Goal: Task Accomplishment & Management: Complete application form

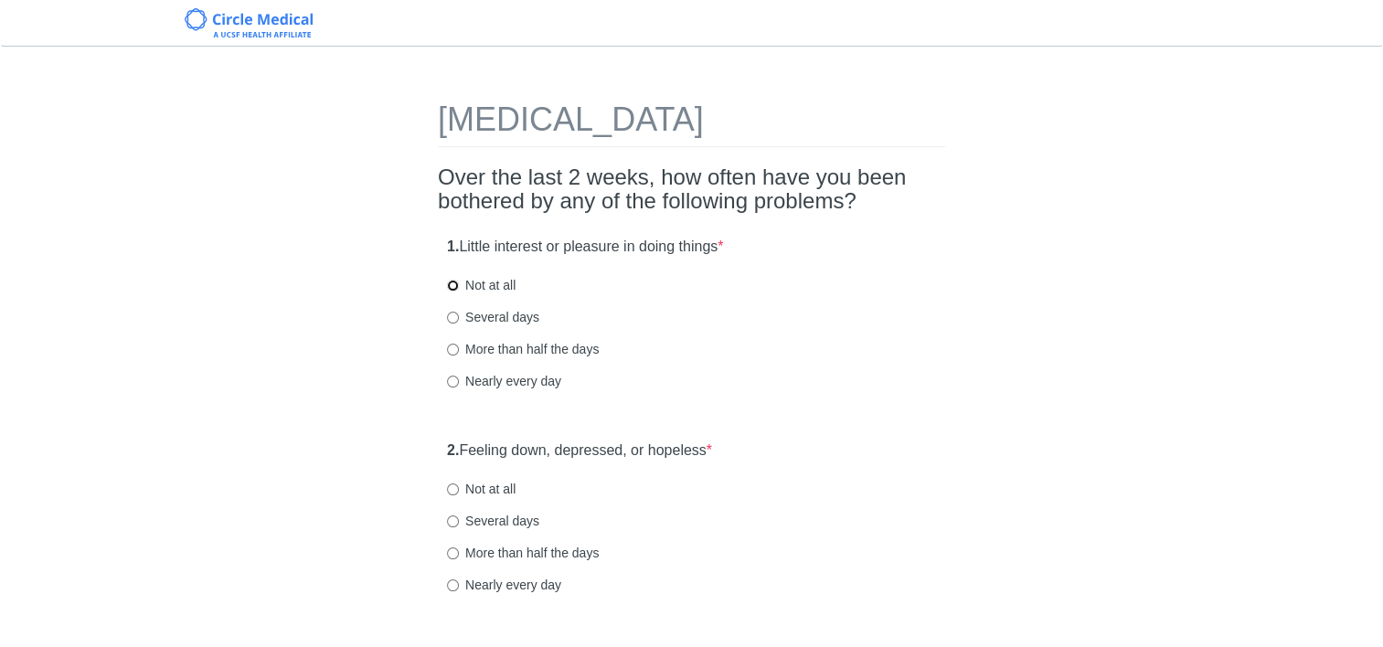
click at [451, 288] on input "Not at all" at bounding box center [453, 286] width 12 height 12
radio input "true"
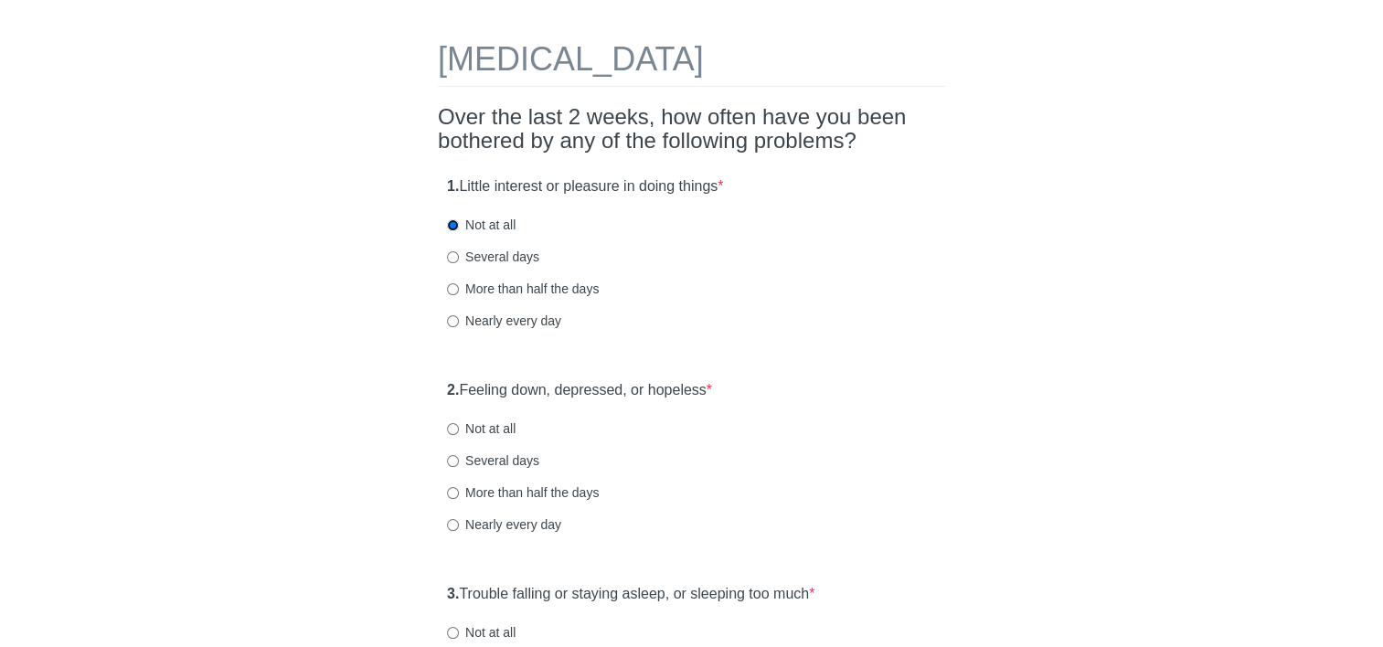
scroll to position [91, 0]
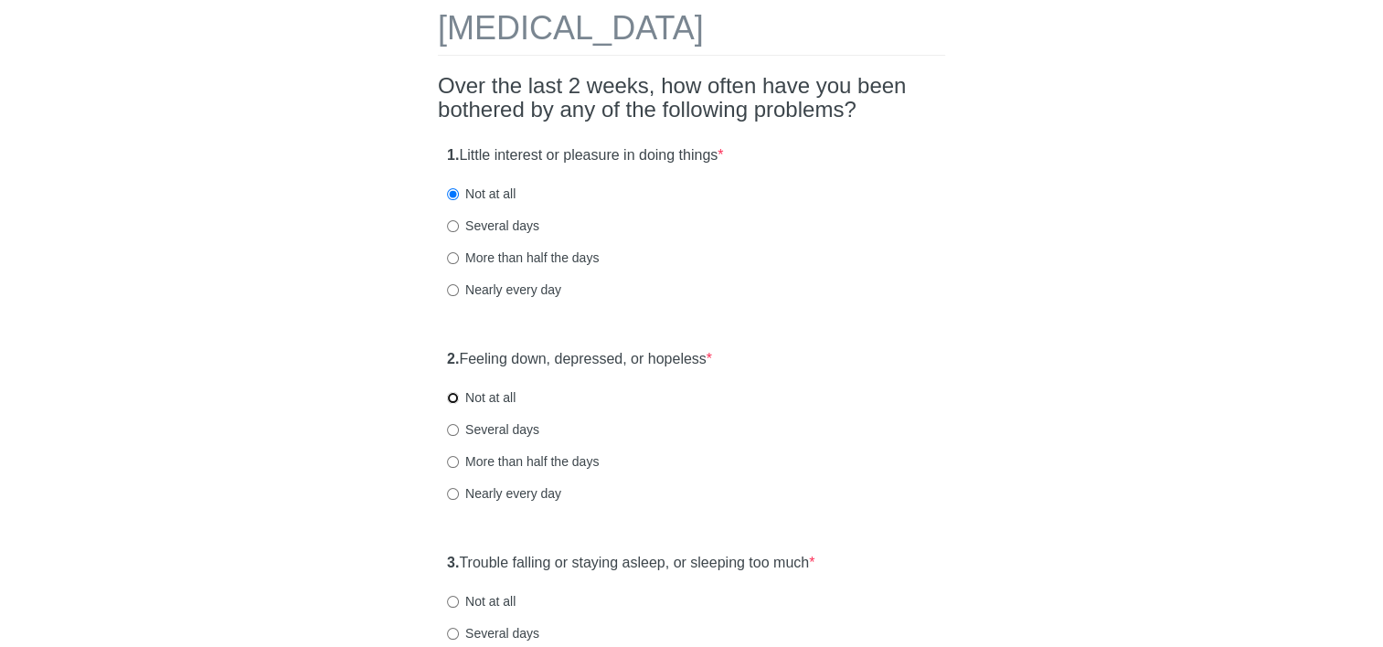
click at [453, 400] on input "Not at all" at bounding box center [453, 398] width 12 height 12
radio input "true"
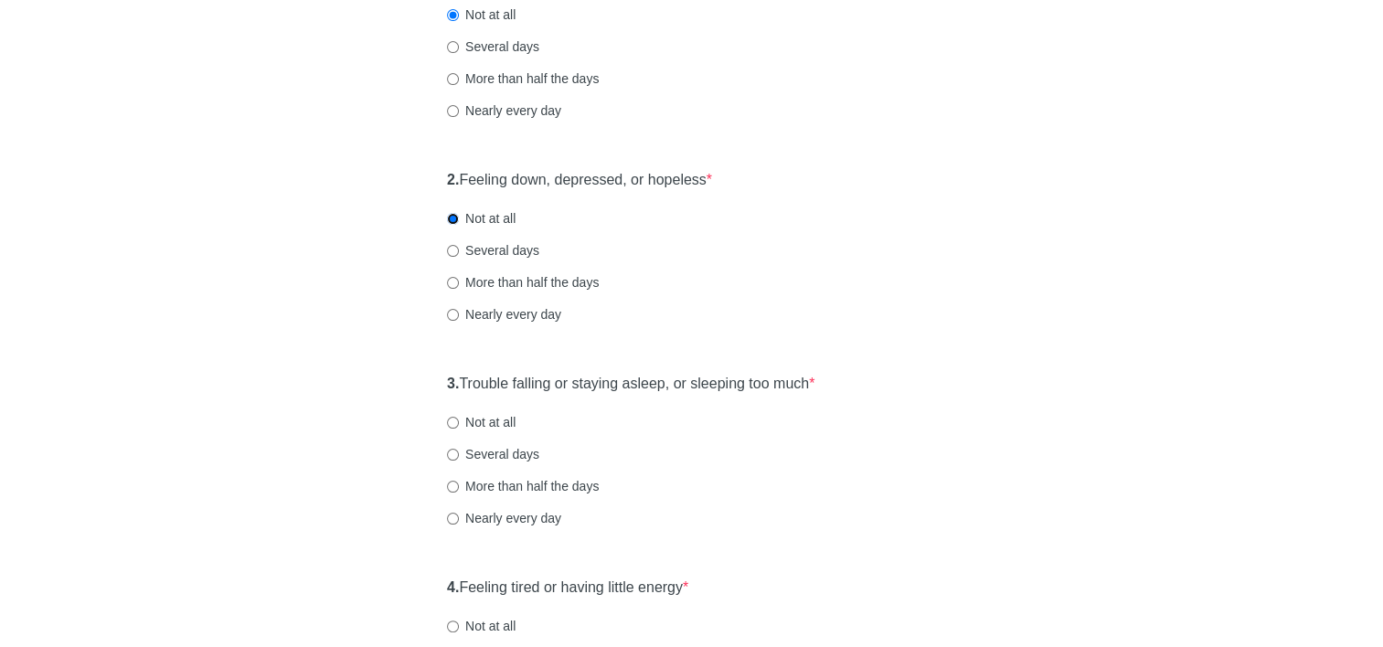
scroll to position [274, 0]
click at [455, 424] on input "Not at all" at bounding box center [453, 419] width 12 height 12
radio input "true"
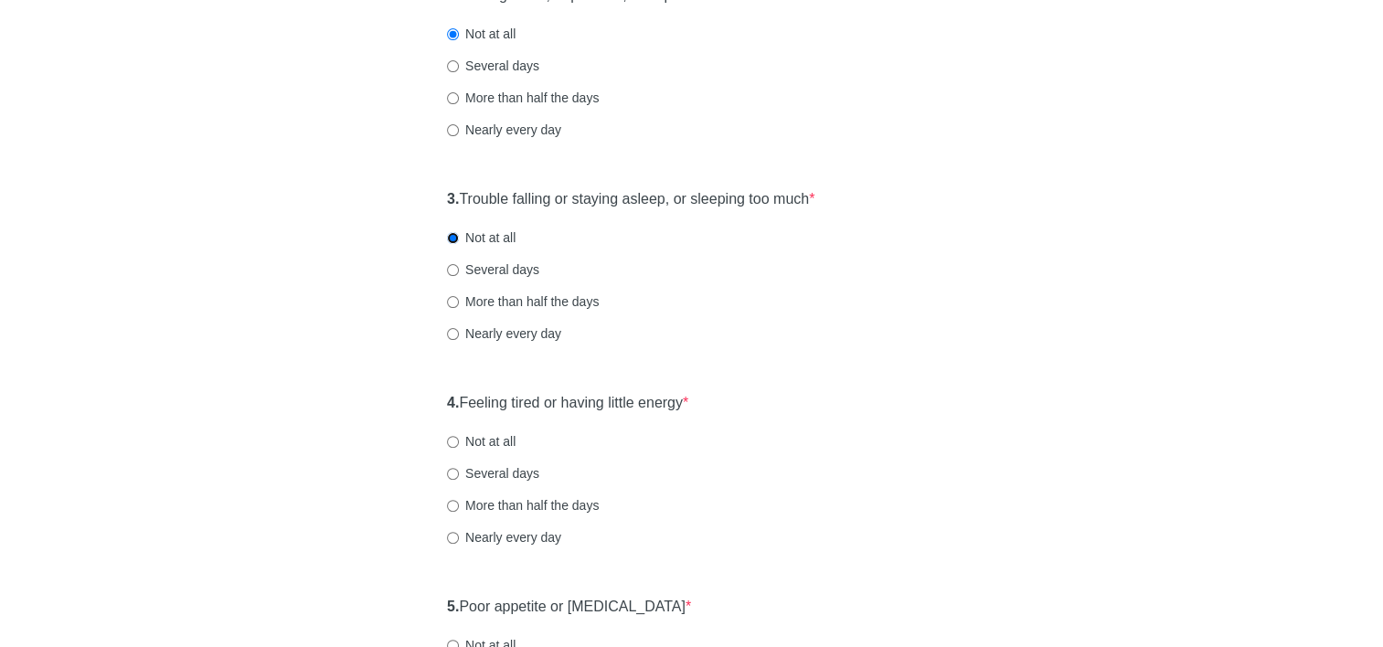
scroll to position [457, 0]
click at [457, 440] on input "Not at all" at bounding box center [453, 440] width 12 height 12
radio input "true"
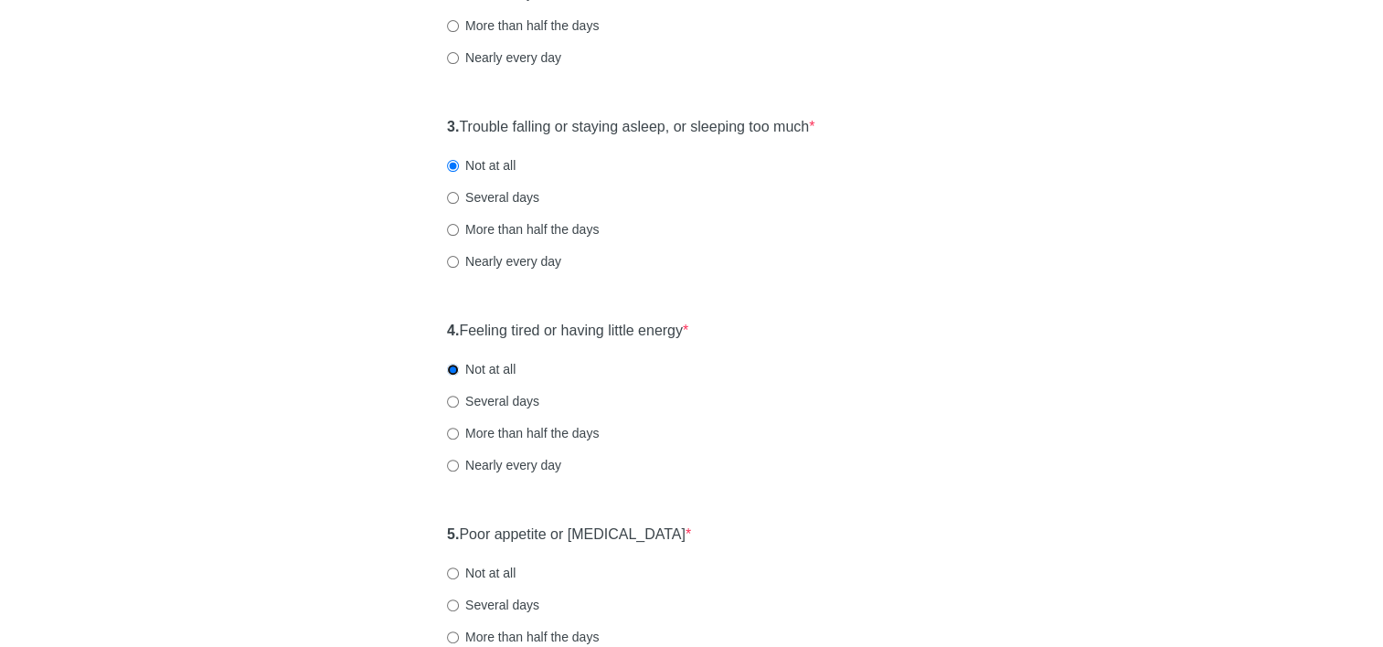
scroll to position [640, 0]
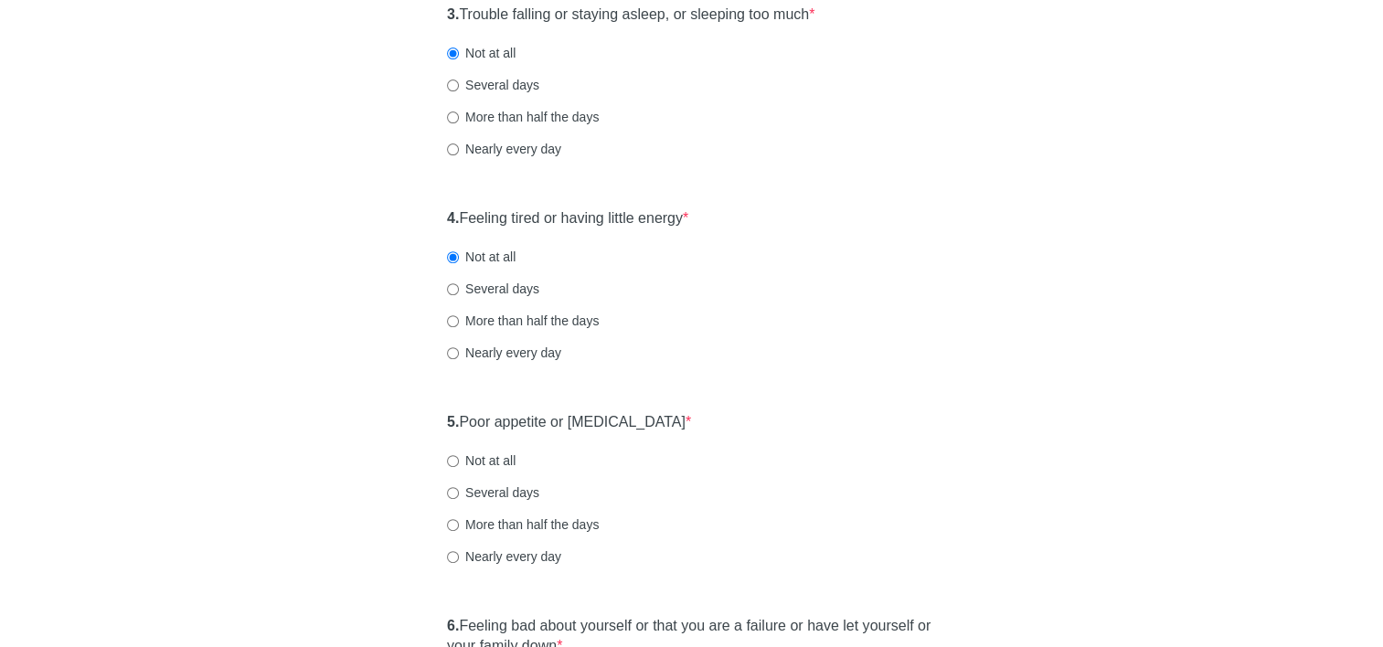
click at [460, 290] on label "Several days" at bounding box center [493, 289] width 92 height 18
click at [459, 290] on input "Several days" at bounding box center [453, 289] width 12 height 12
radio input "true"
click at [457, 457] on input "Not at all" at bounding box center [453, 461] width 12 height 12
radio input "true"
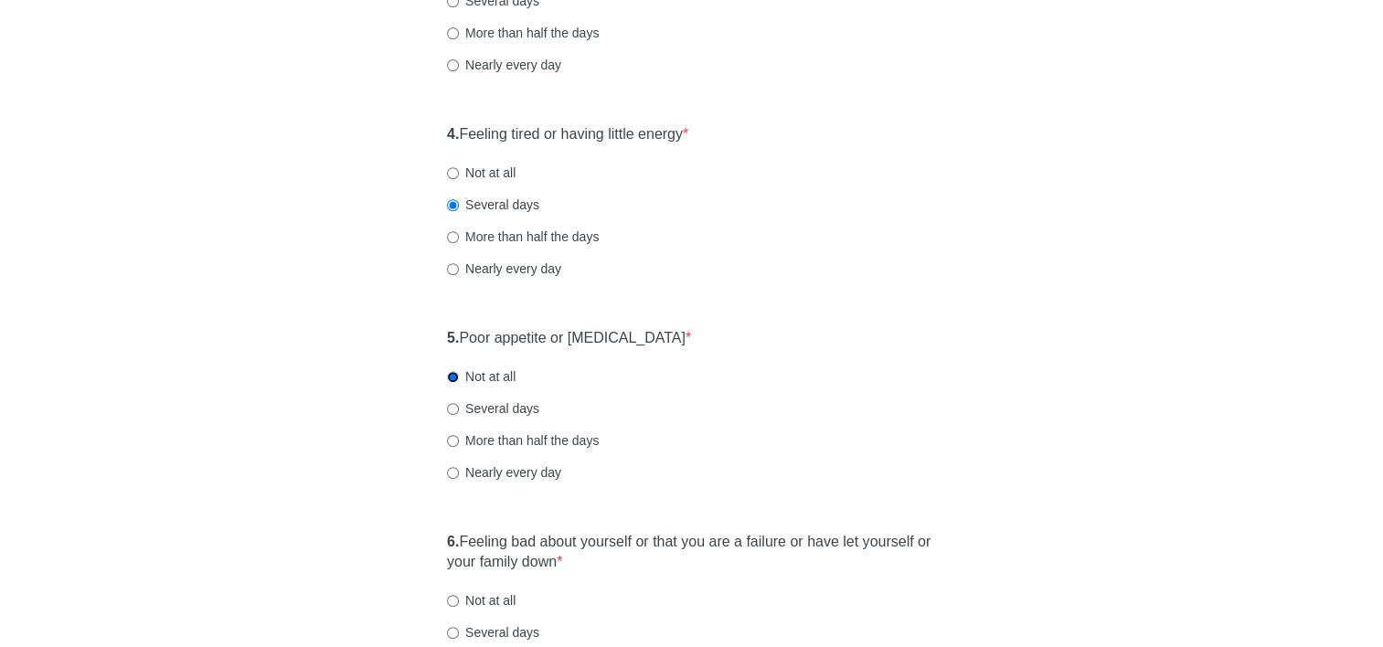
scroll to position [822, 0]
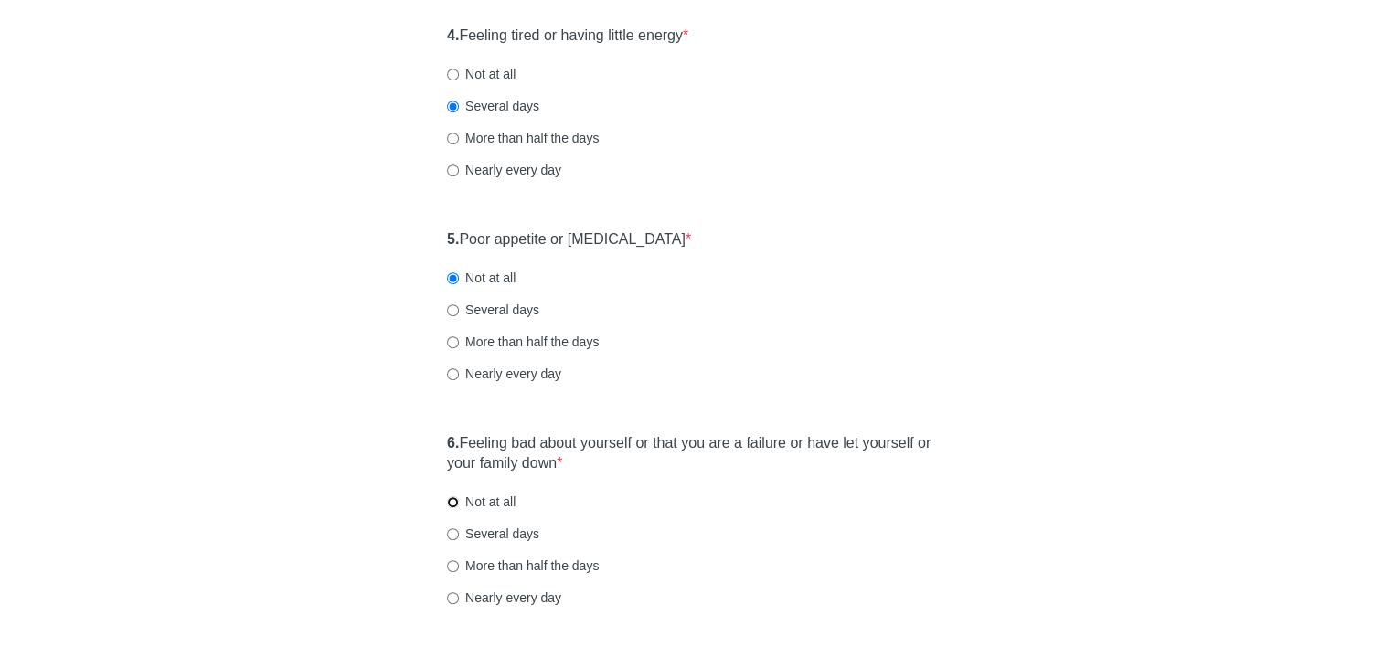
click at [453, 504] on input "Not at all" at bounding box center [453, 502] width 12 height 12
radio input "true"
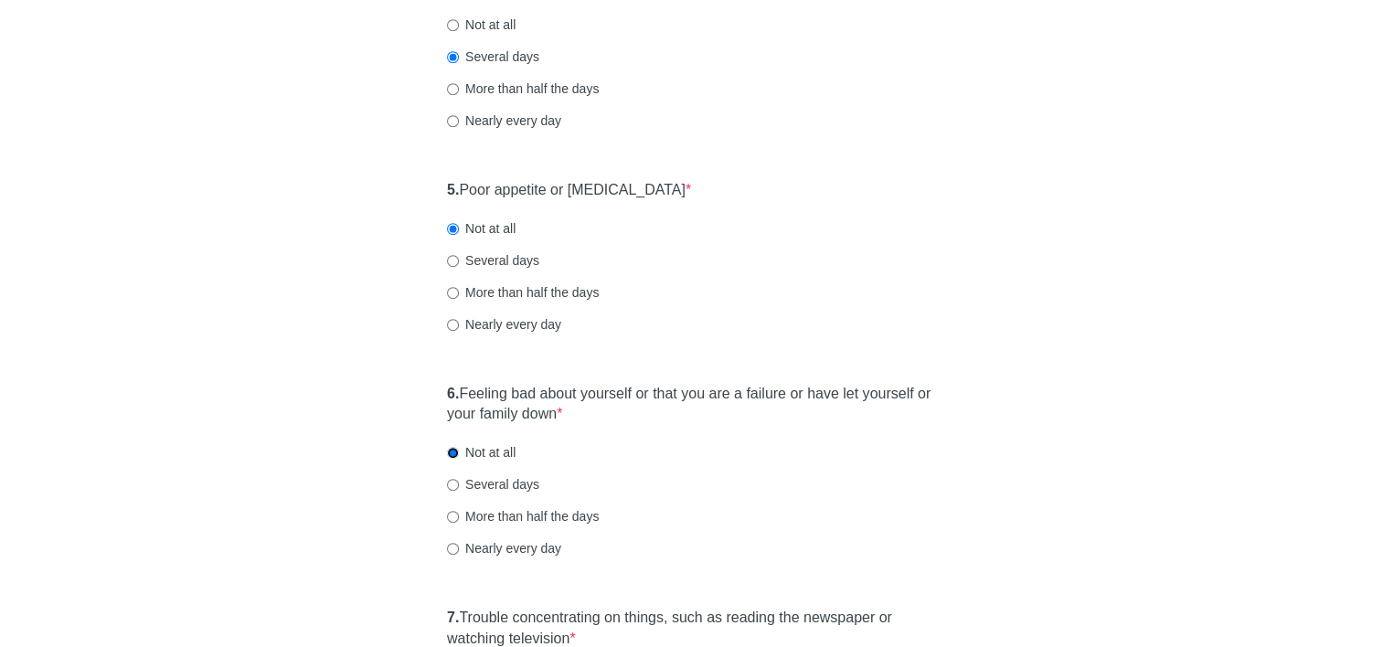
scroll to position [1005, 0]
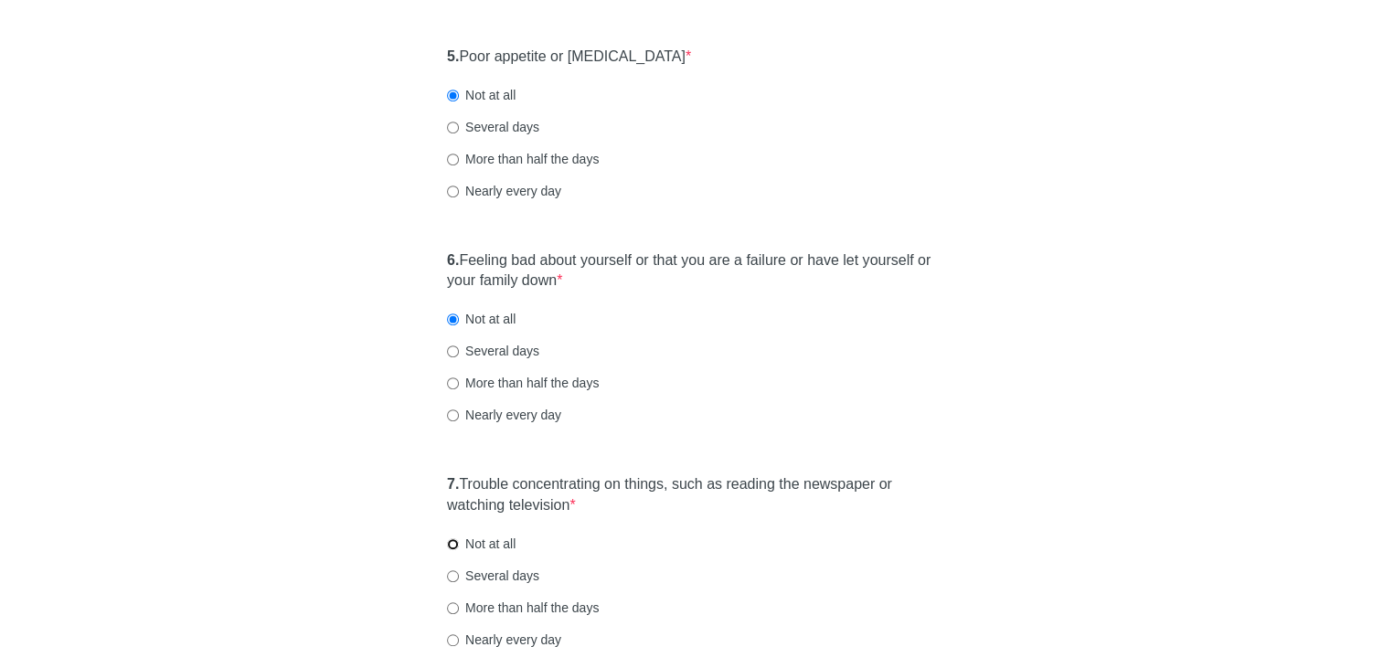
click at [453, 545] on input "Not at all" at bounding box center [453, 544] width 12 height 12
radio input "true"
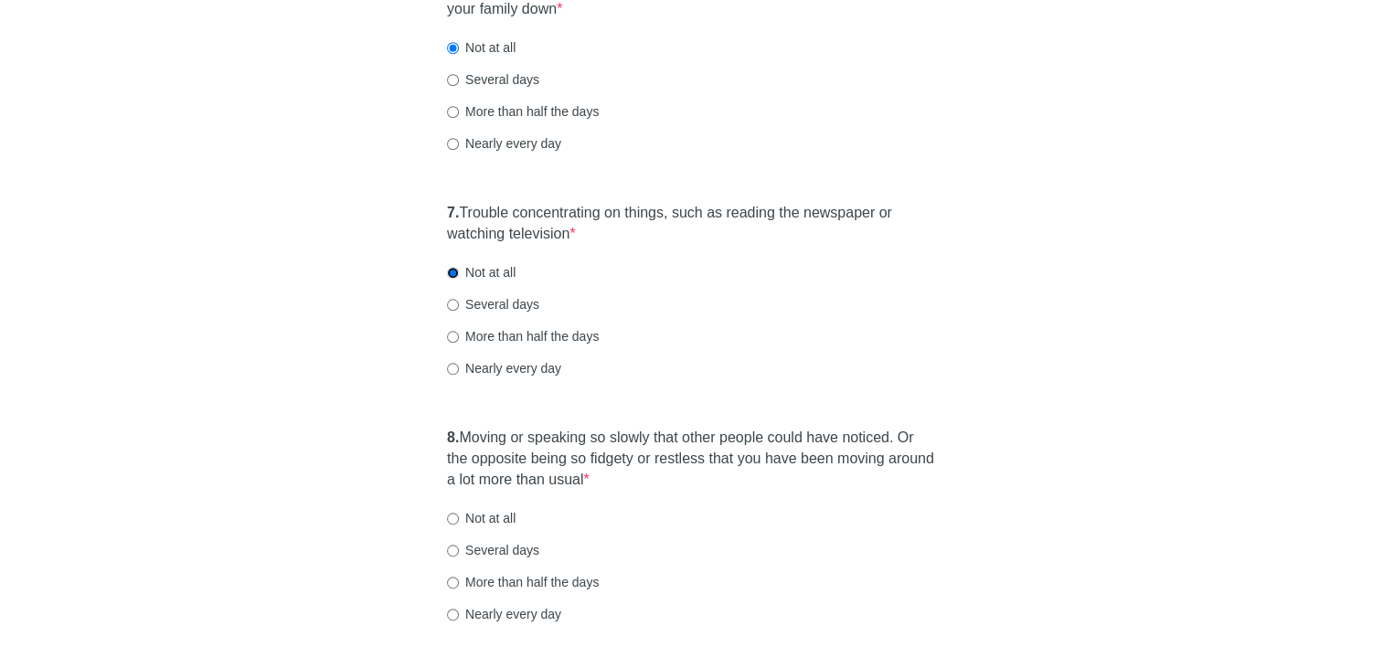
scroll to position [1279, 0]
click at [448, 515] on input "Not at all" at bounding box center [453, 516] width 12 height 12
radio input "true"
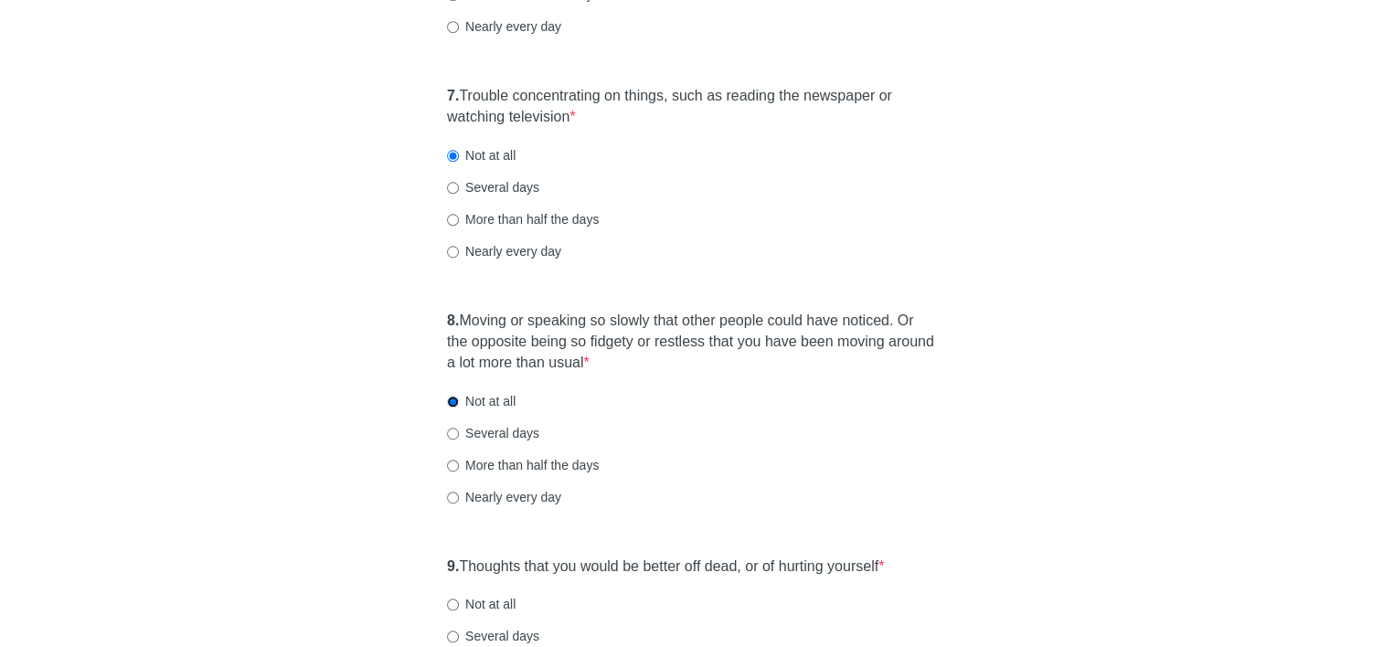
scroll to position [1554, 0]
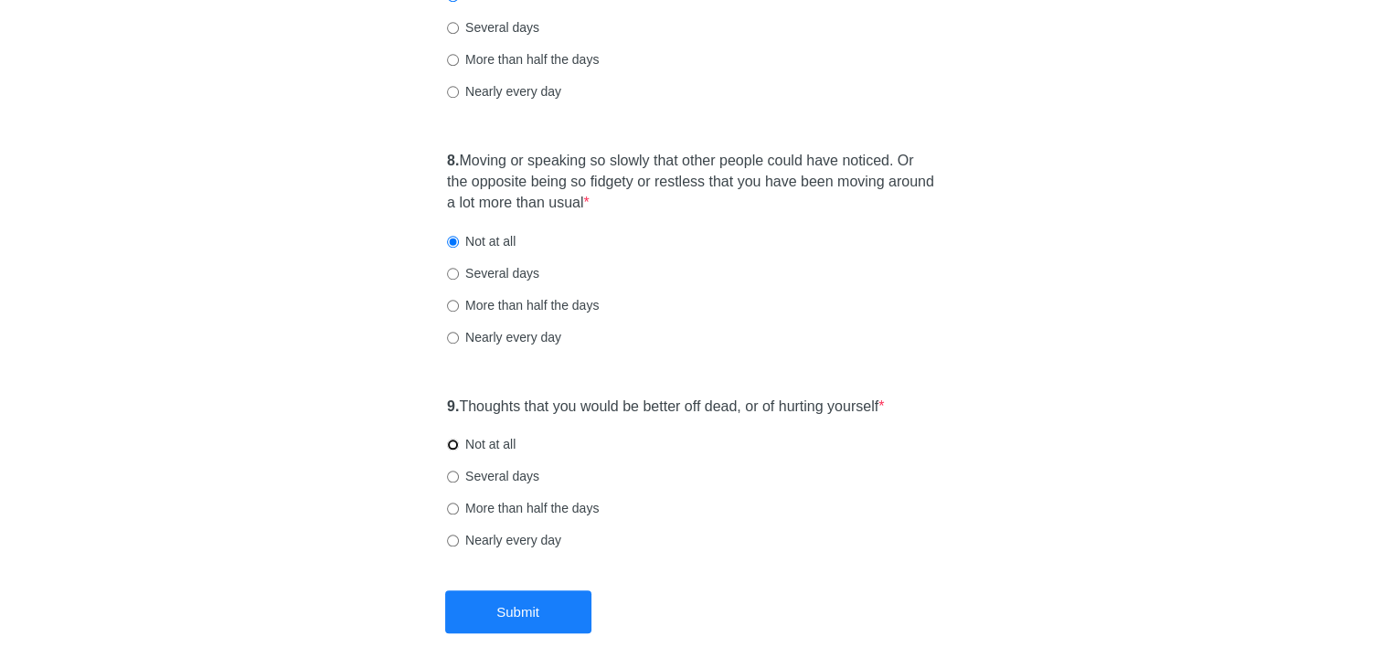
click at [451, 440] on input "Not at all" at bounding box center [453, 445] width 12 height 12
radio input "true"
click at [517, 612] on button "Submit" at bounding box center [518, 611] width 146 height 43
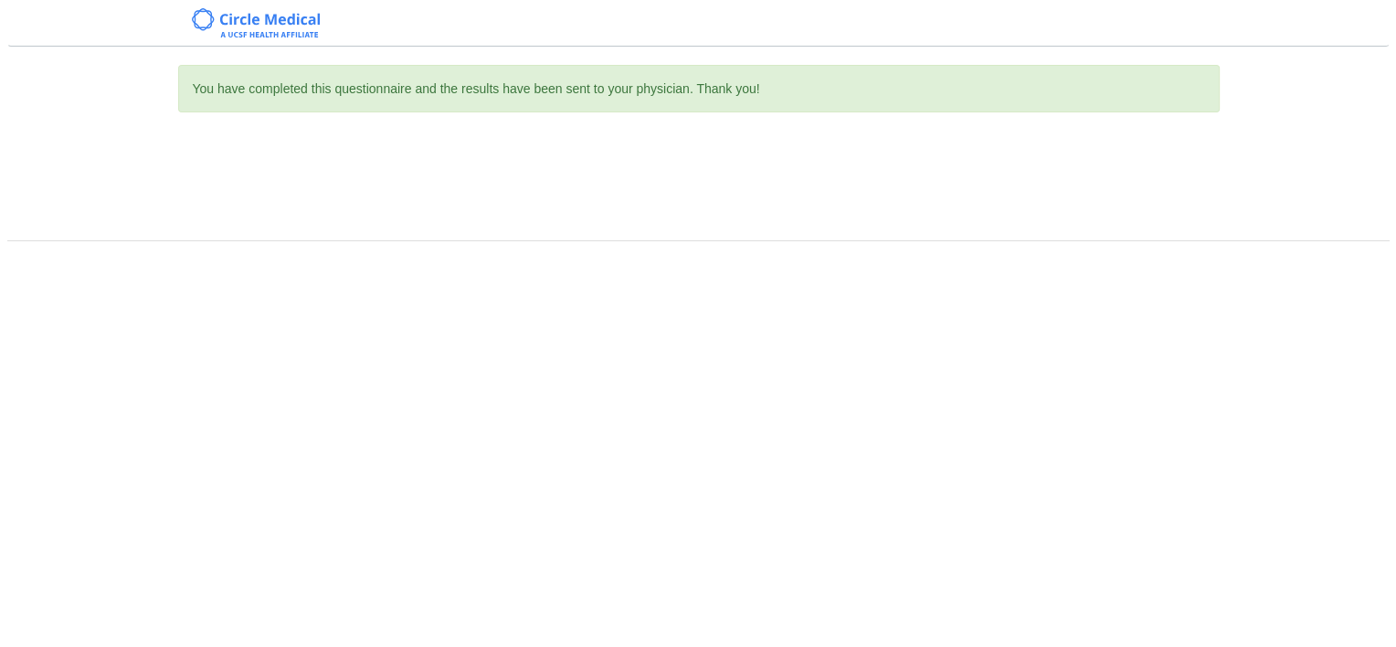
scroll to position [0, 0]
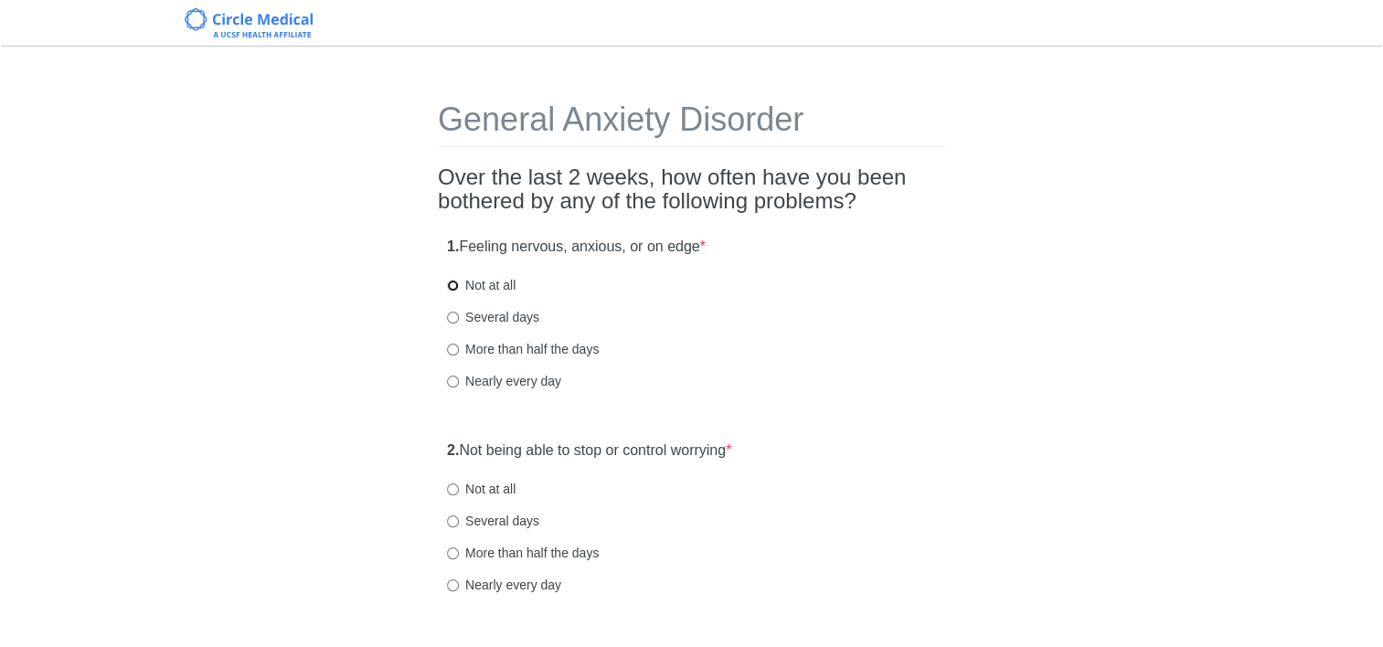
click at [455, 285] on input "Not at all" at bounding box center [453, 286] width 12 height 12
radio input "true"
click at [460, 488] on label "Not at all" at bounding box center [481, 489] width 69 height 18
click at [459, 488] on input "Not at all" at bounding box center [453, 489] width 12 height 12
radio input "true"
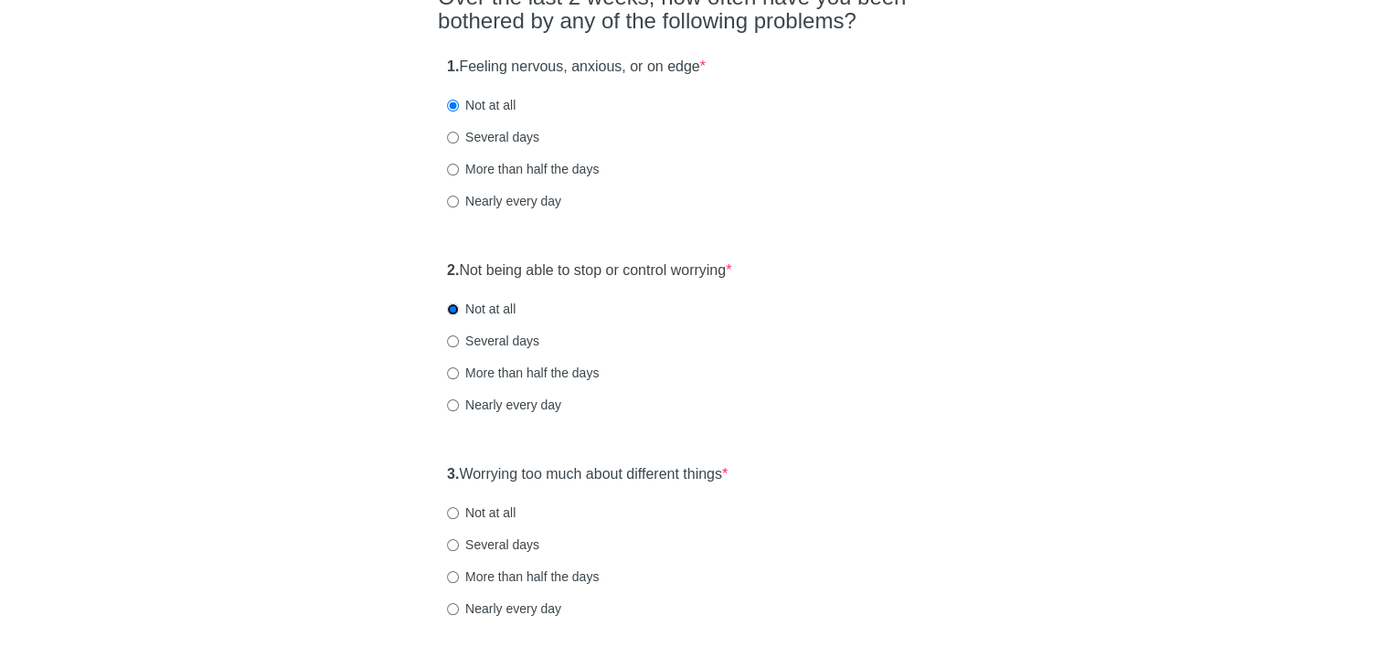
scroll to position [183, 0]
click at [456, 514] on input "Not at all" at bounding box center [453, 510] width 12 height 12
radio input "true"
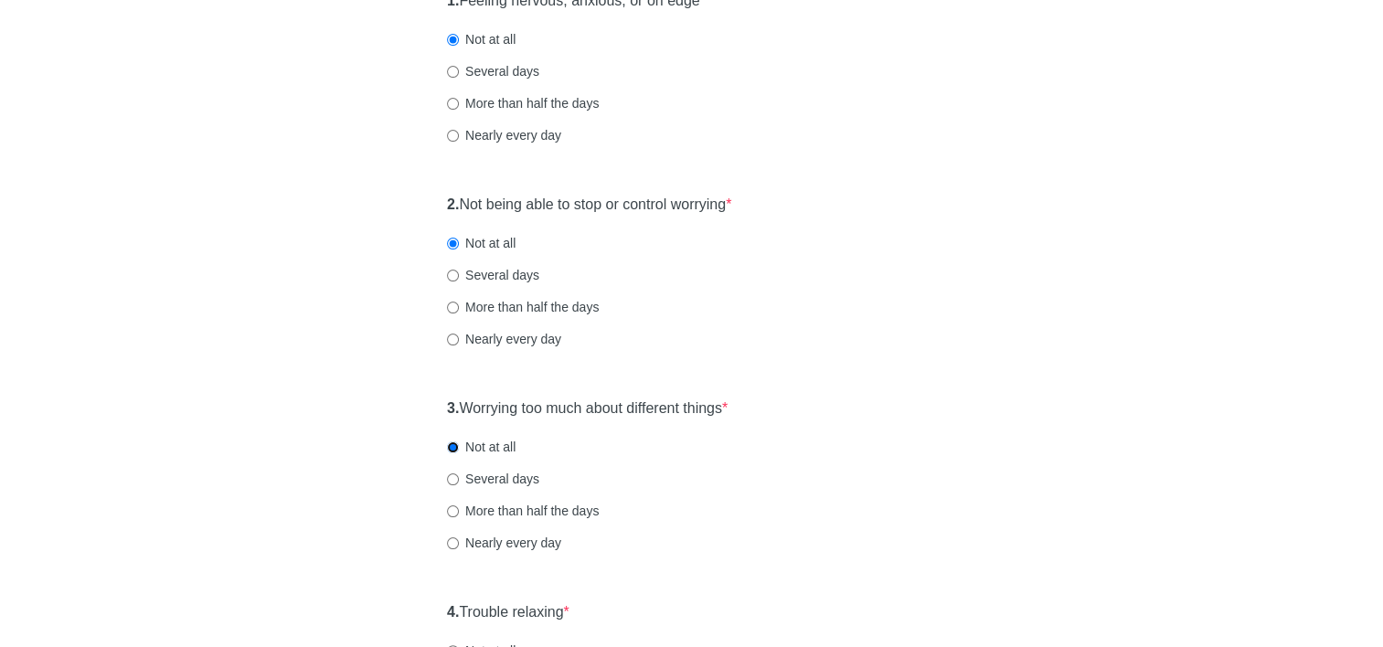
scroll to position [366, 0]
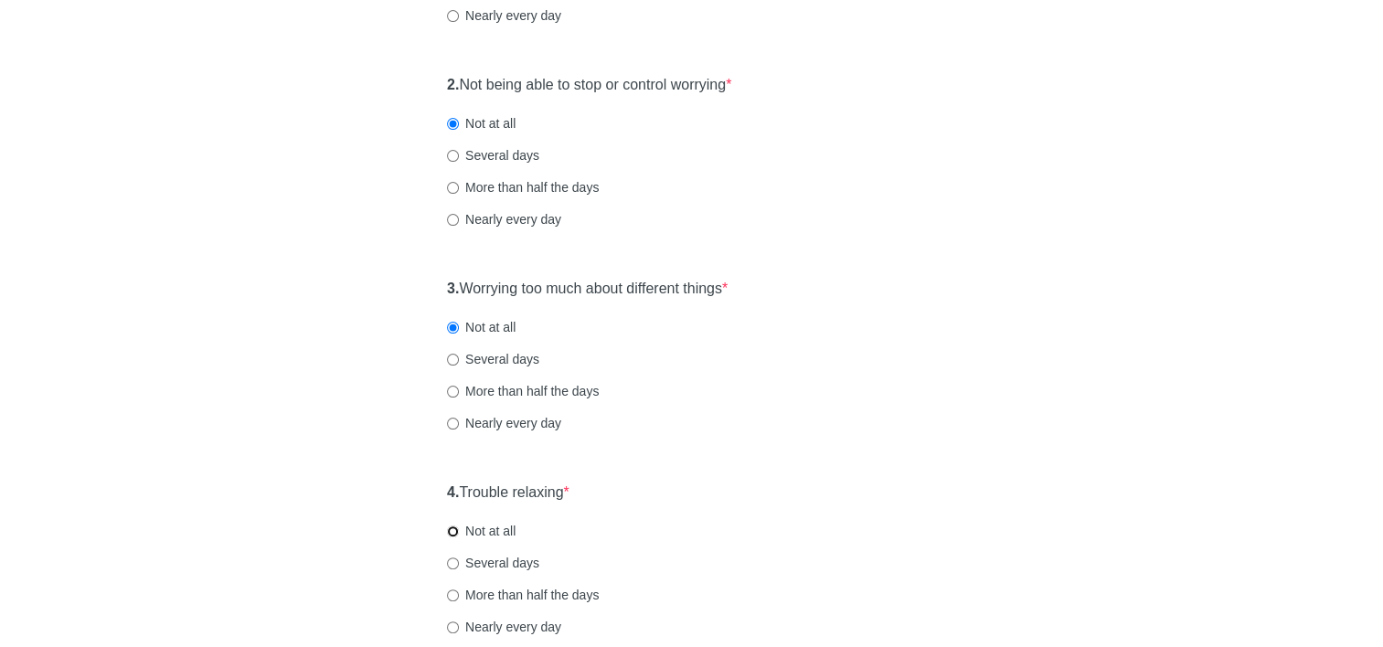
click at [457, 533] on input "Not at all" at bounding box center [453, 531] width 12 height 12
radio input "true"
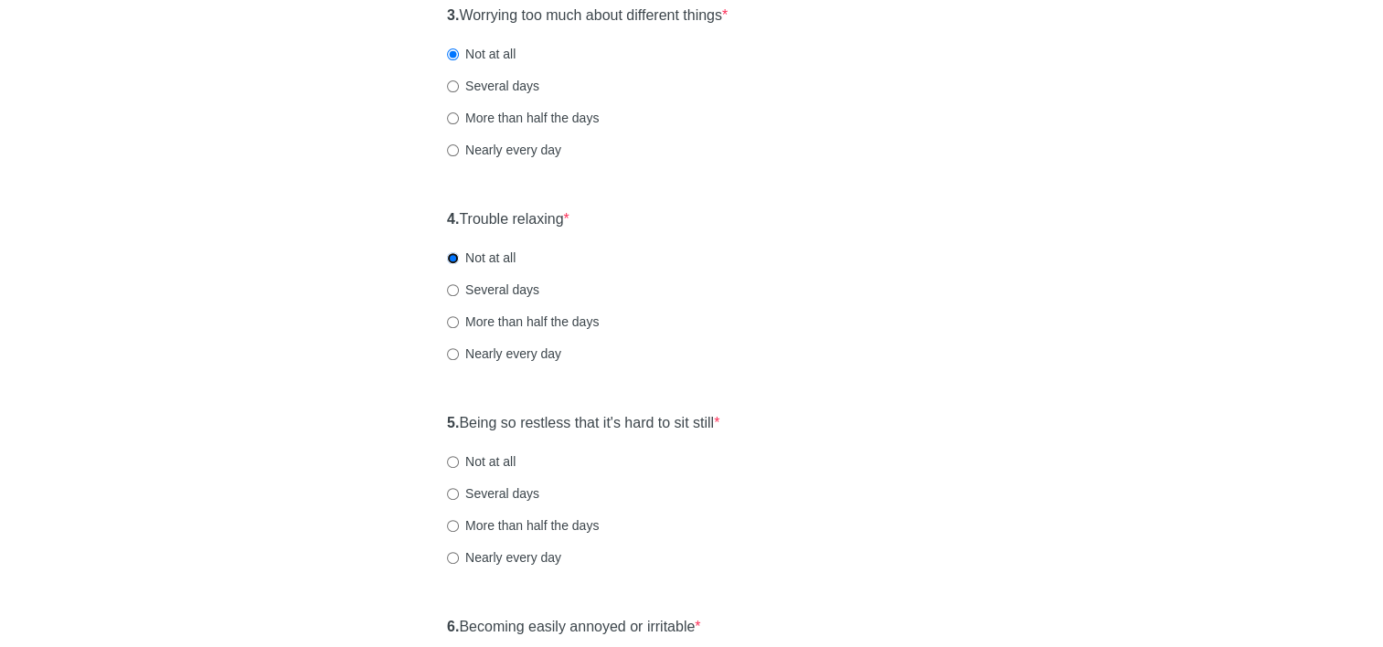
scroll to position [640, 0]
click at [452, 466] on label "Not at all" at bounding box center [481, 460] width 69 height 18
click at [452, 466] on input "Not at all" at bounding box center [453, 461] width 12 height 12
radio input "true"
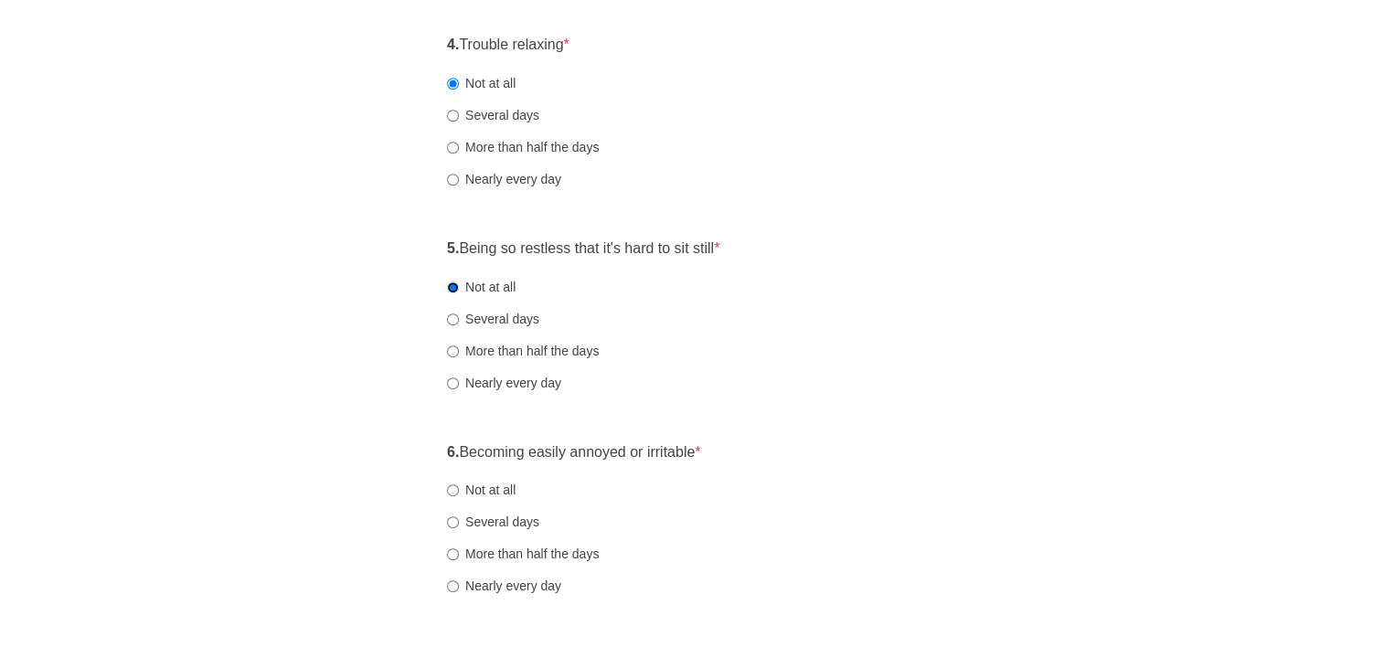
scroll to position [822, 0]
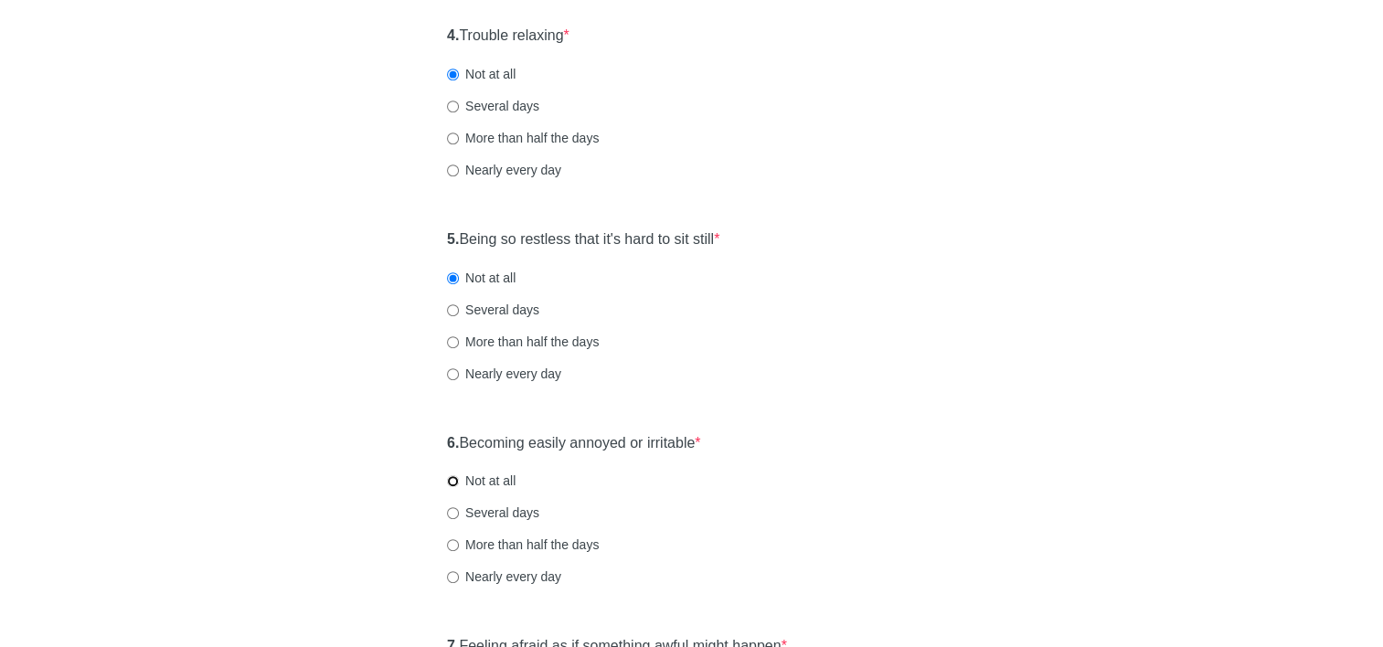
click at [450, 483] on input "Not at all" at bounding box center [453, 481] width 12 height 12
radio input "true"
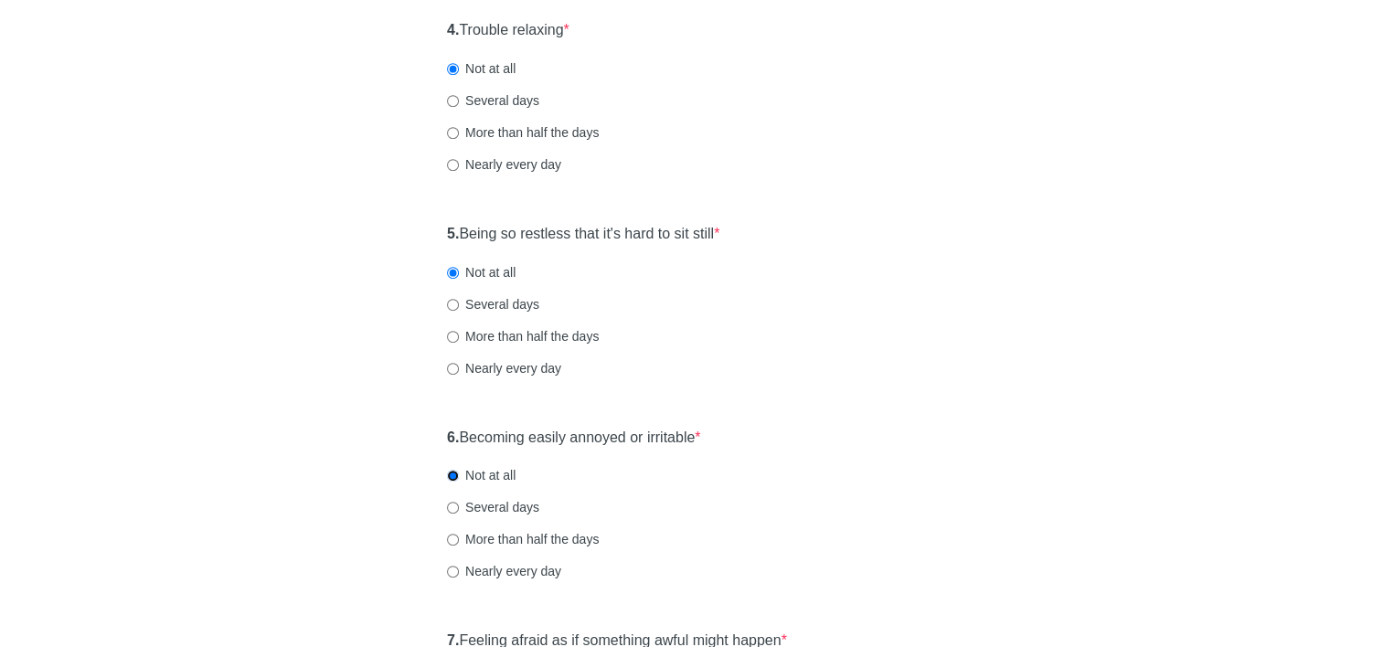
scroll to position [1005, 0]
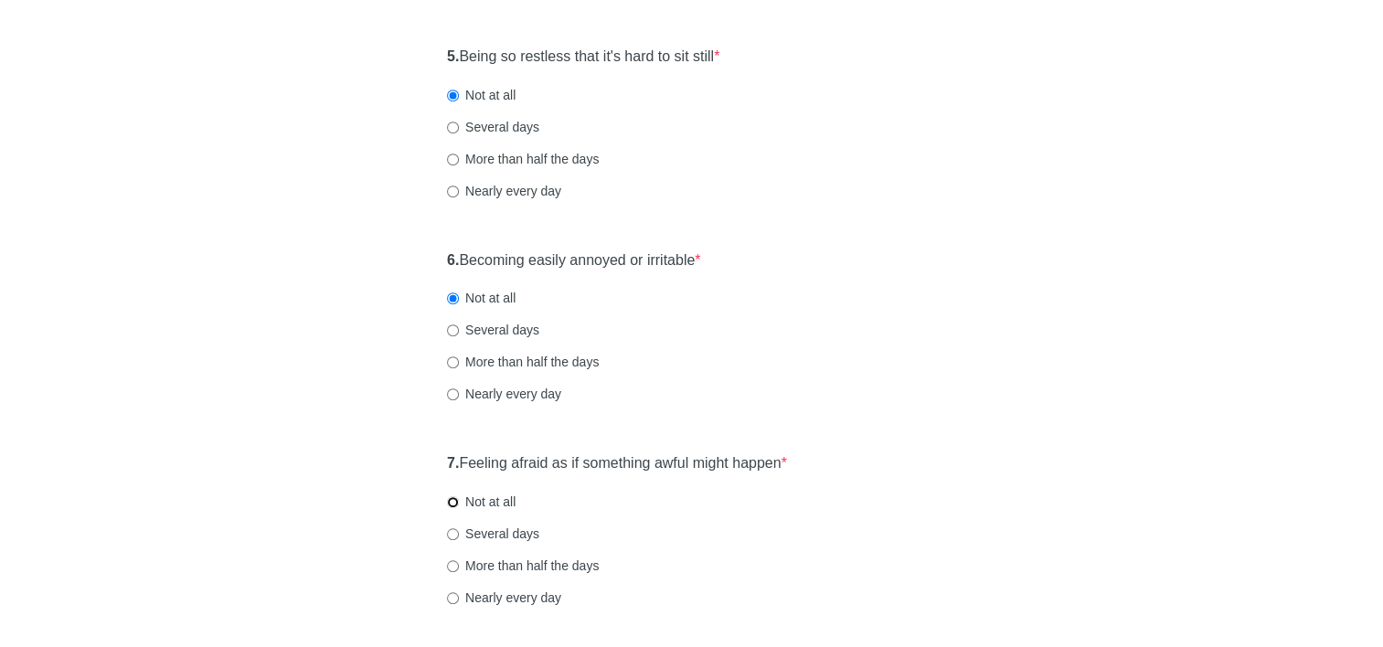
click at [450, 502] on input "Not at all" at bounding box center [453, 502] width 12 height 12
radio input "true"
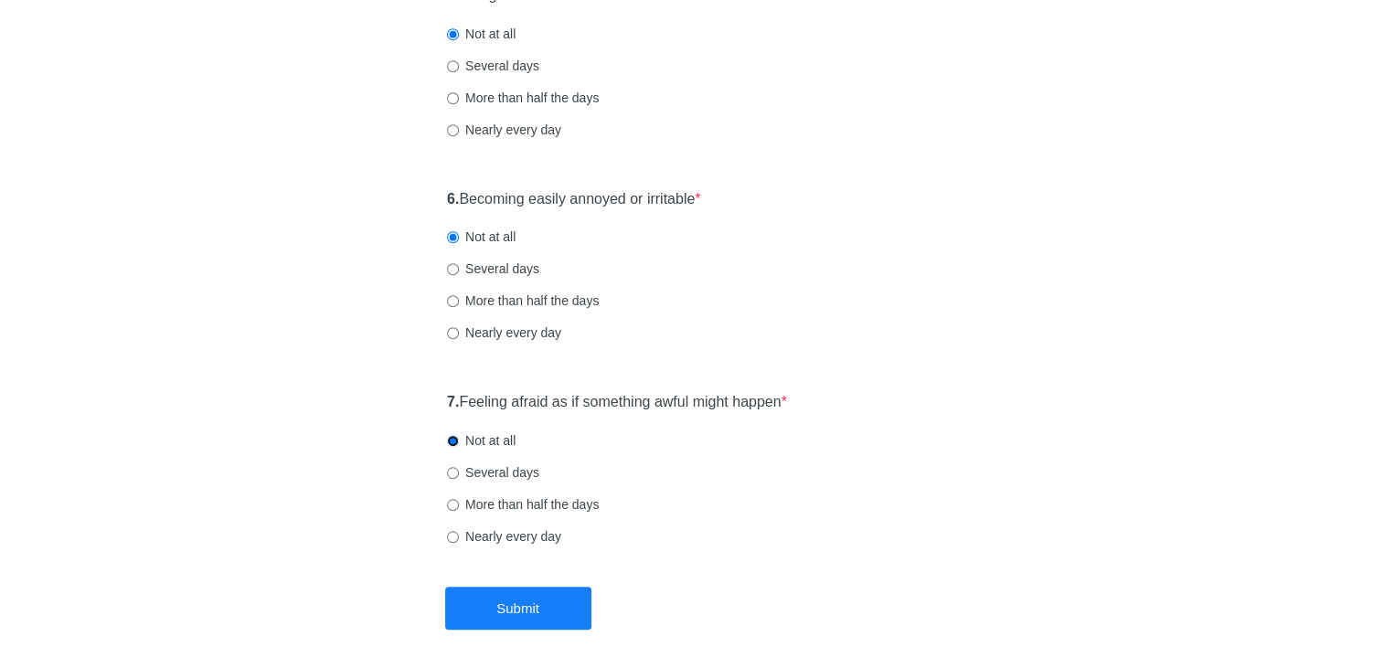
scroll to position [1159, 0]
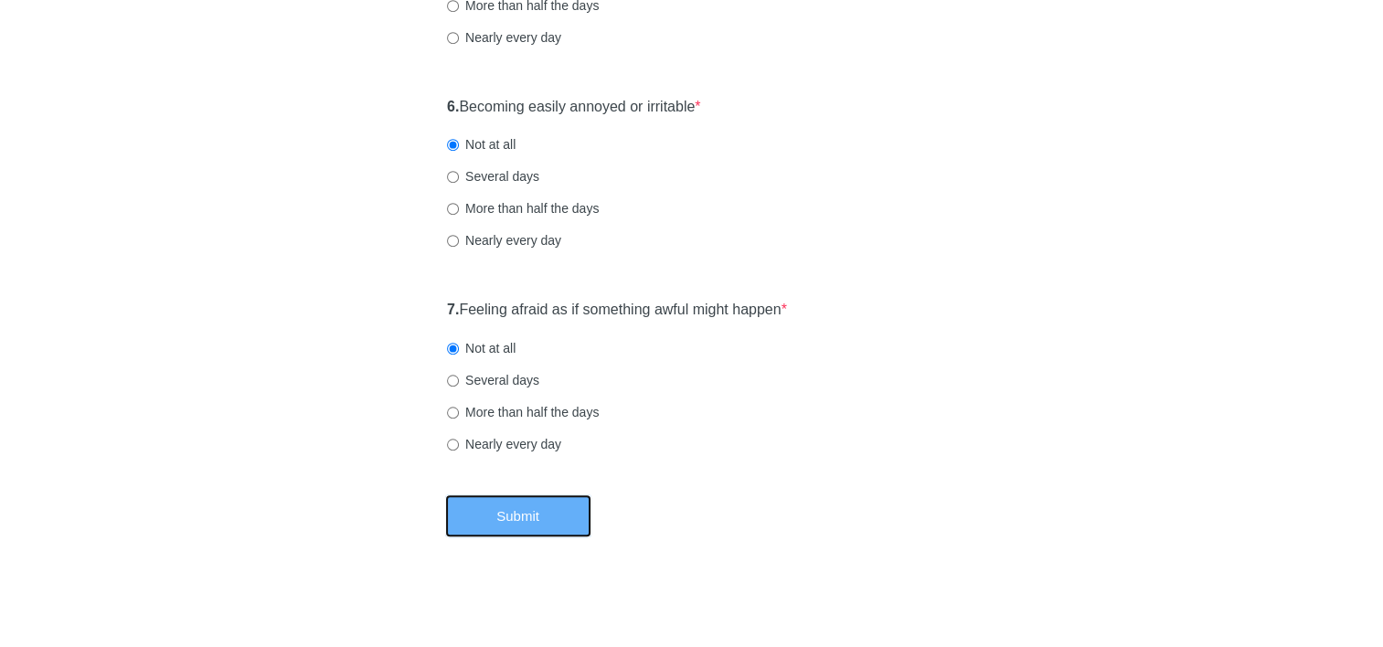
click at [499, 527] on button "Submit" at bounding box center [518, 515] width 146 height 43
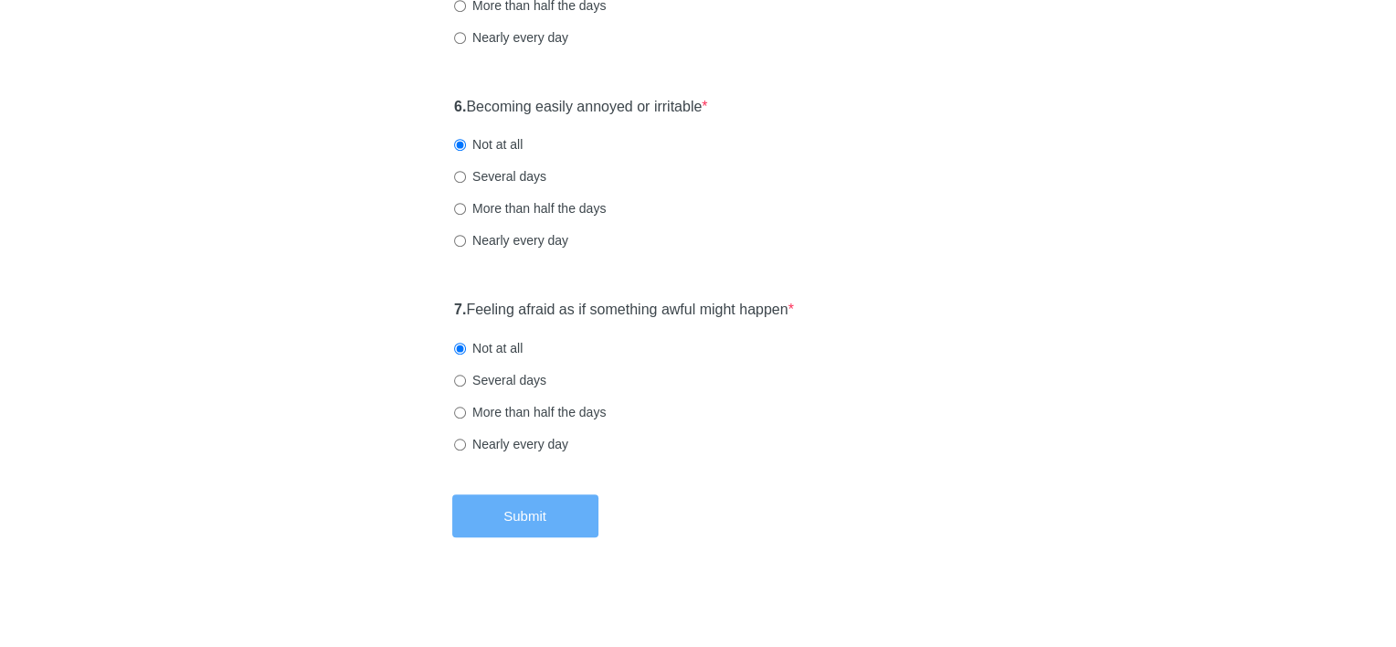
scroll to position [0, 0]
